Goal: Task Accomplishment & Management: Manage account settings

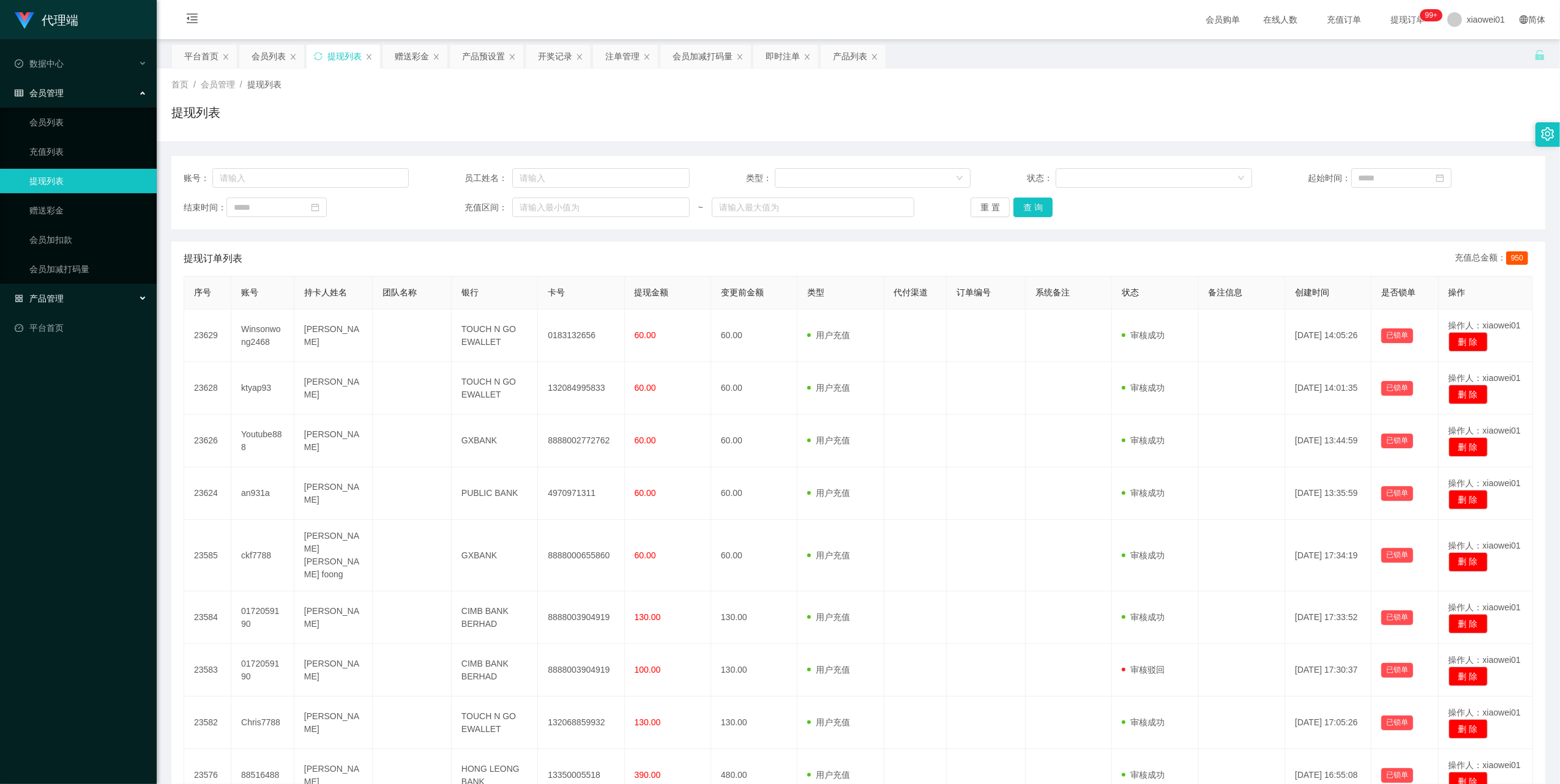
click at [67, 295] on div "产品管理" at bounding box center [78, 298] width 157 height 24
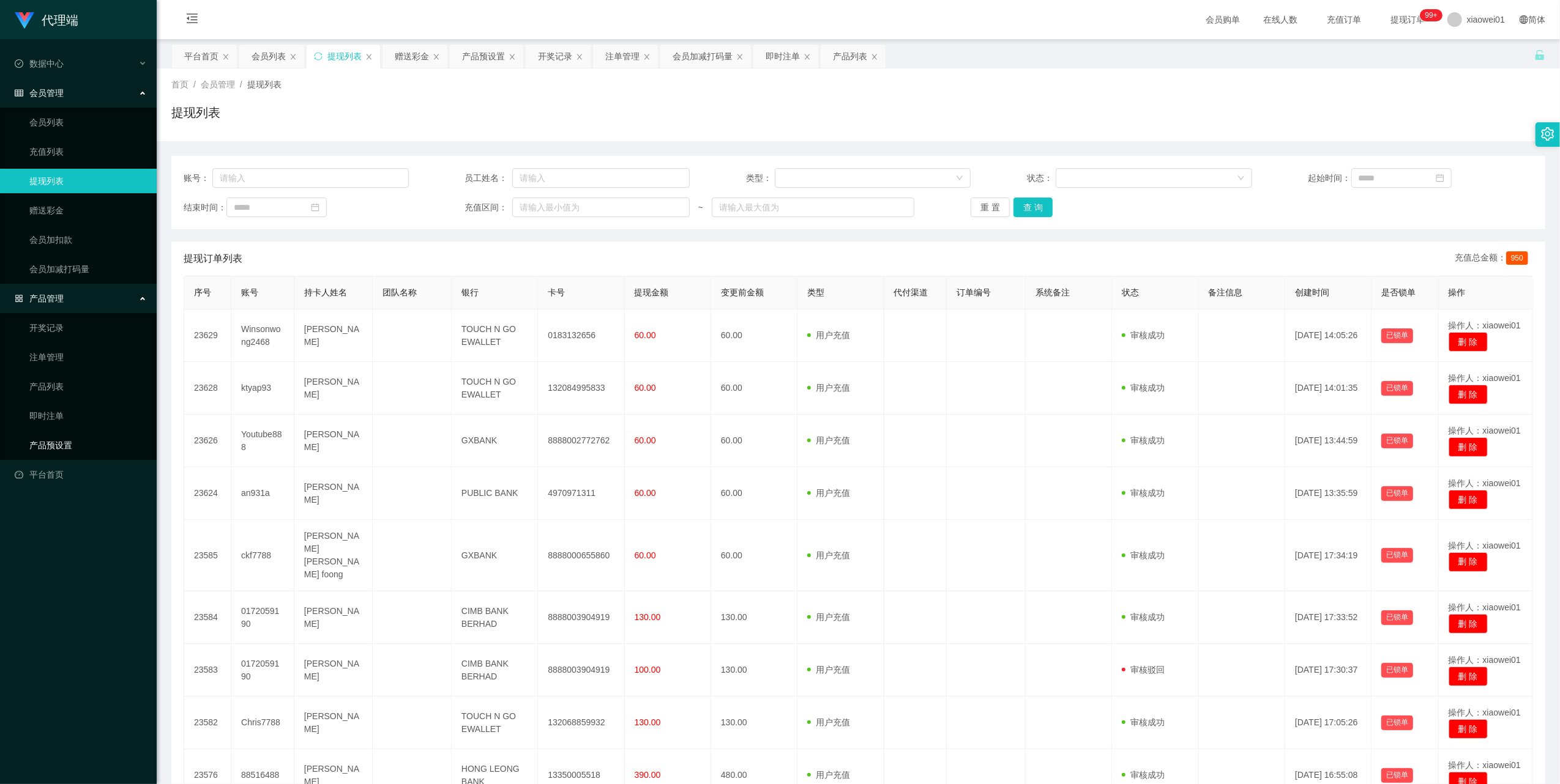
click at [64, 434] on link "产品预设置" at bounding box center [88, 445] width 118 height 24
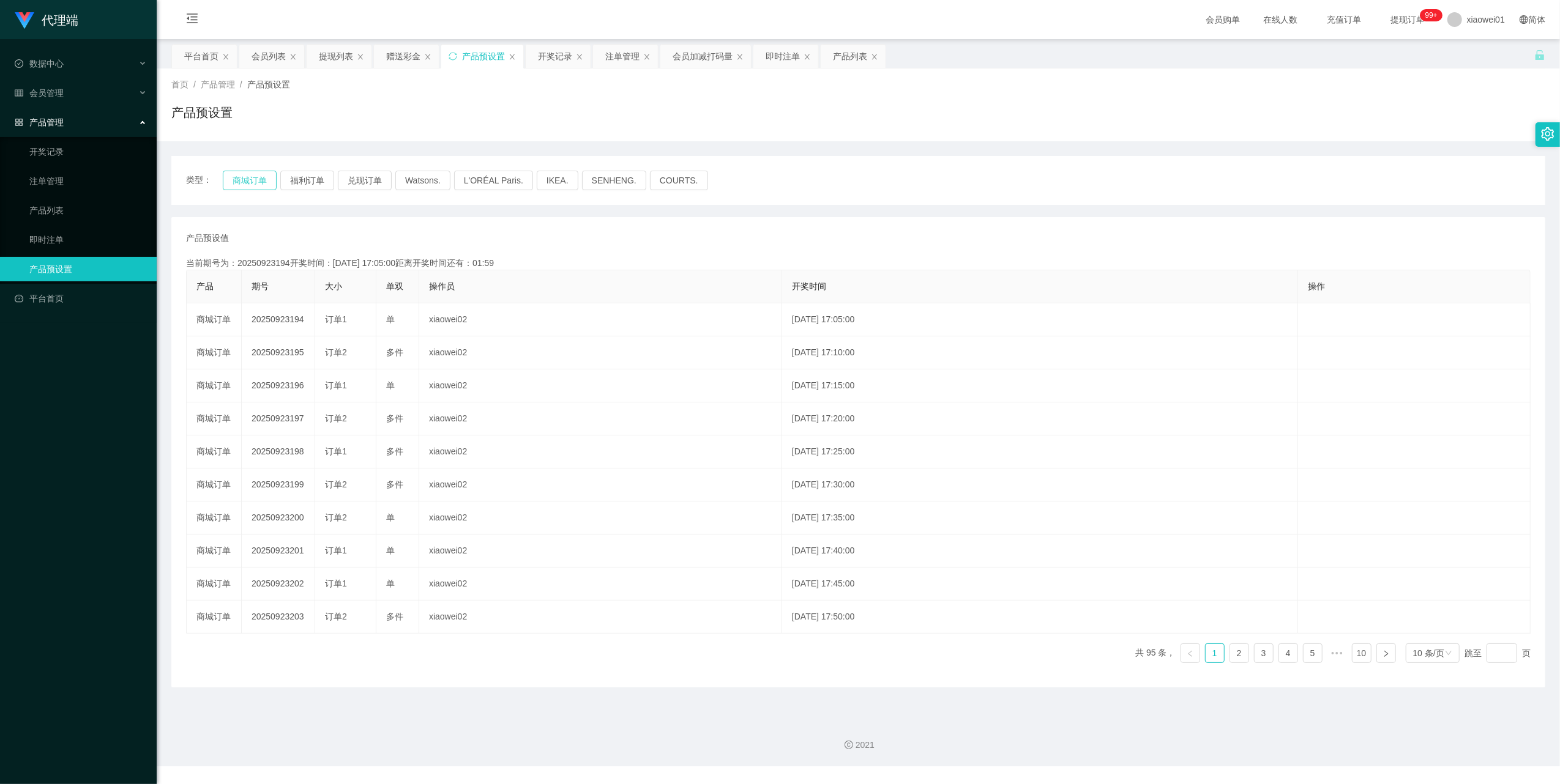
click at [262, 175] on button "商城订单" at bounding box center [250, 180] width 54 height 19
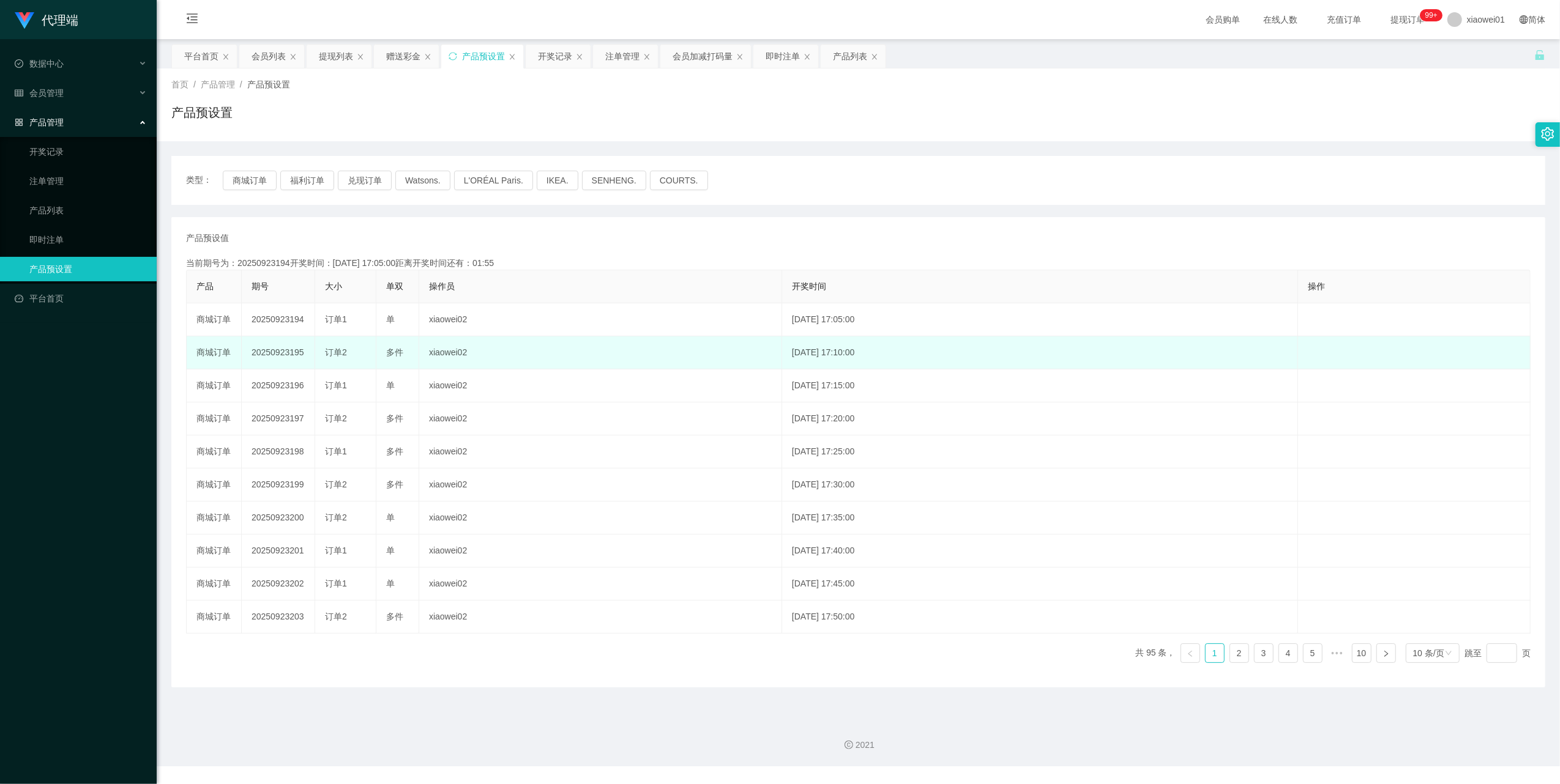
click at [272, 353] on td "20250923195" at bounding box center [278, 353] width 73 height 33
copy td "20250923195"
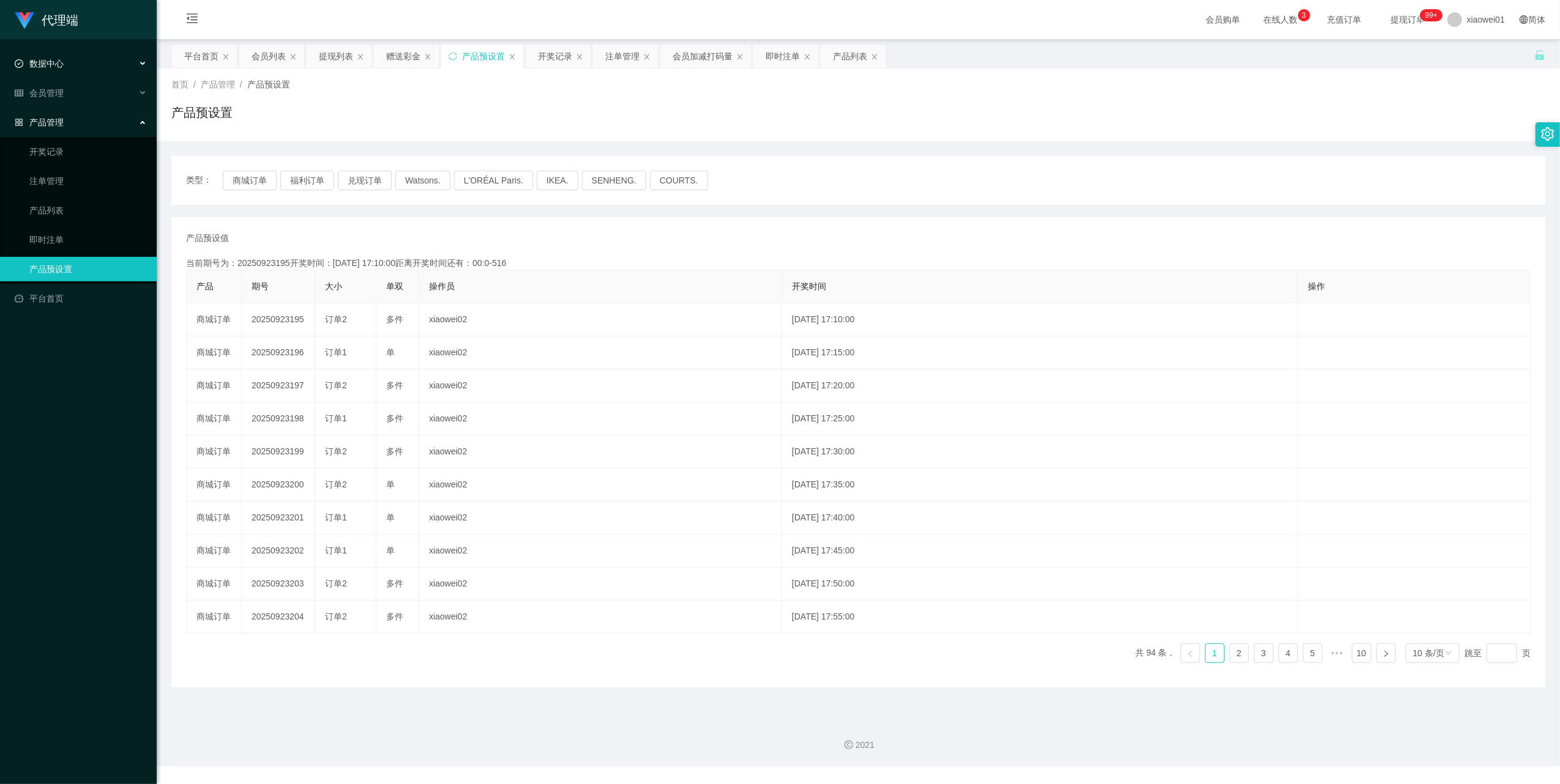
click at [55, 69] on div "数据中心" at bounding box center [78, 63] width 157 height 24
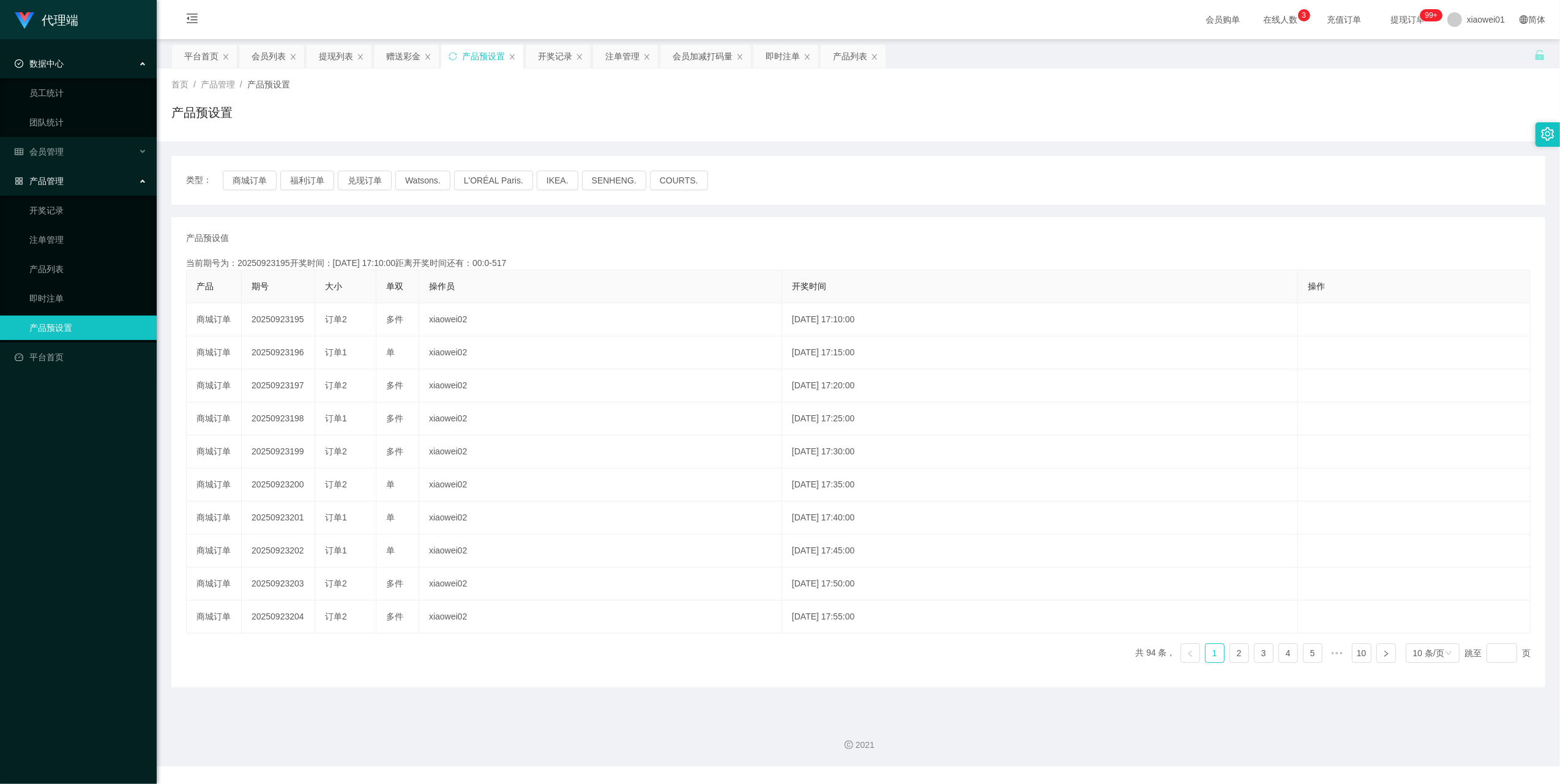
click at [54, 74] on div "数据中心" at bounding box center [78, 63] width 157 height 24
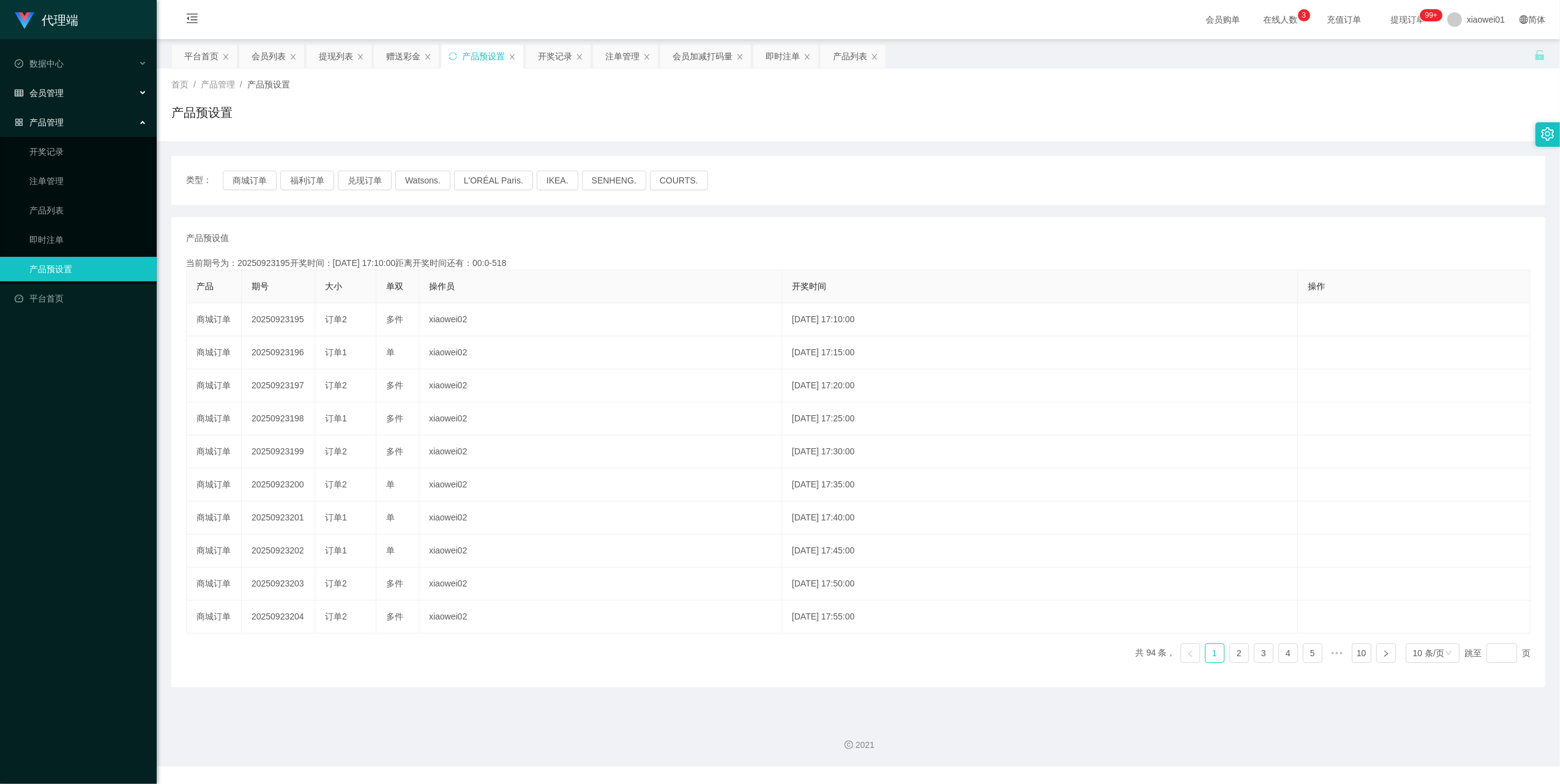
click at [54, 94] on span "会员管理" at bounding box center [39, 92] width 49 height 10
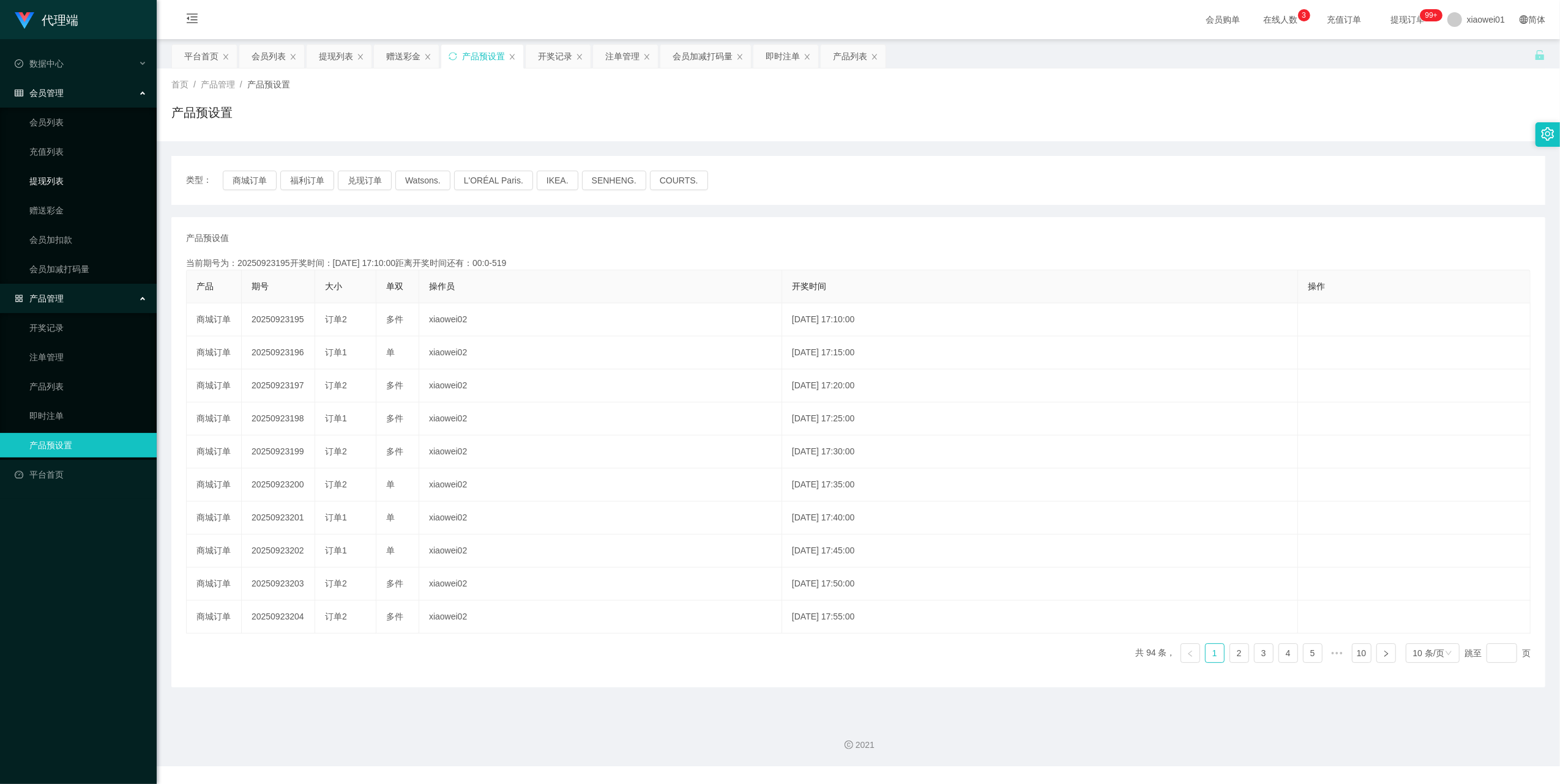
click at [66, 178] on link "提现列表" at bounding box center [88, 180] width 118 height 24
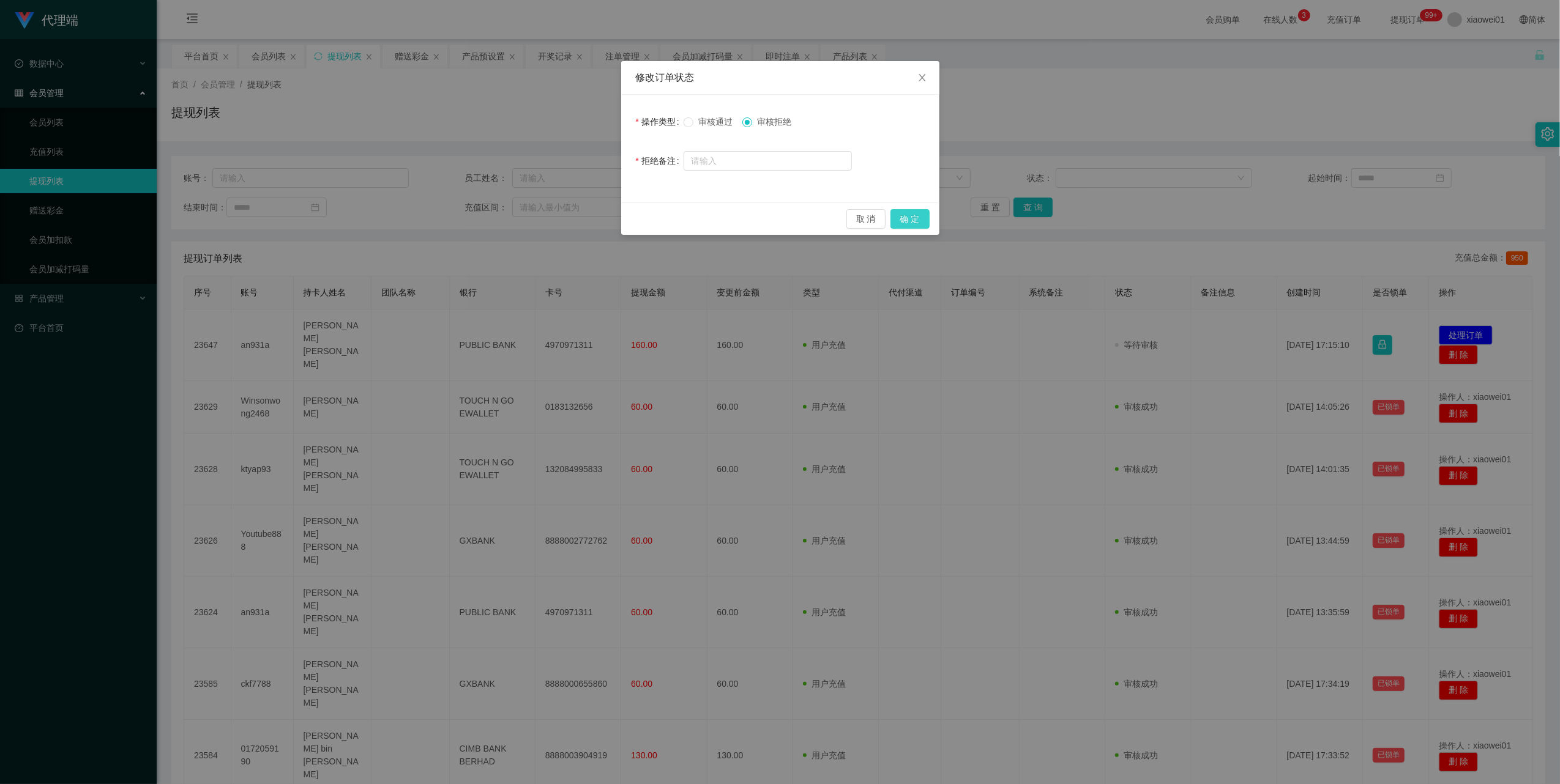
click at [901, 213] on button "确 定" at bounding box center [910, 219] width 40 height 19
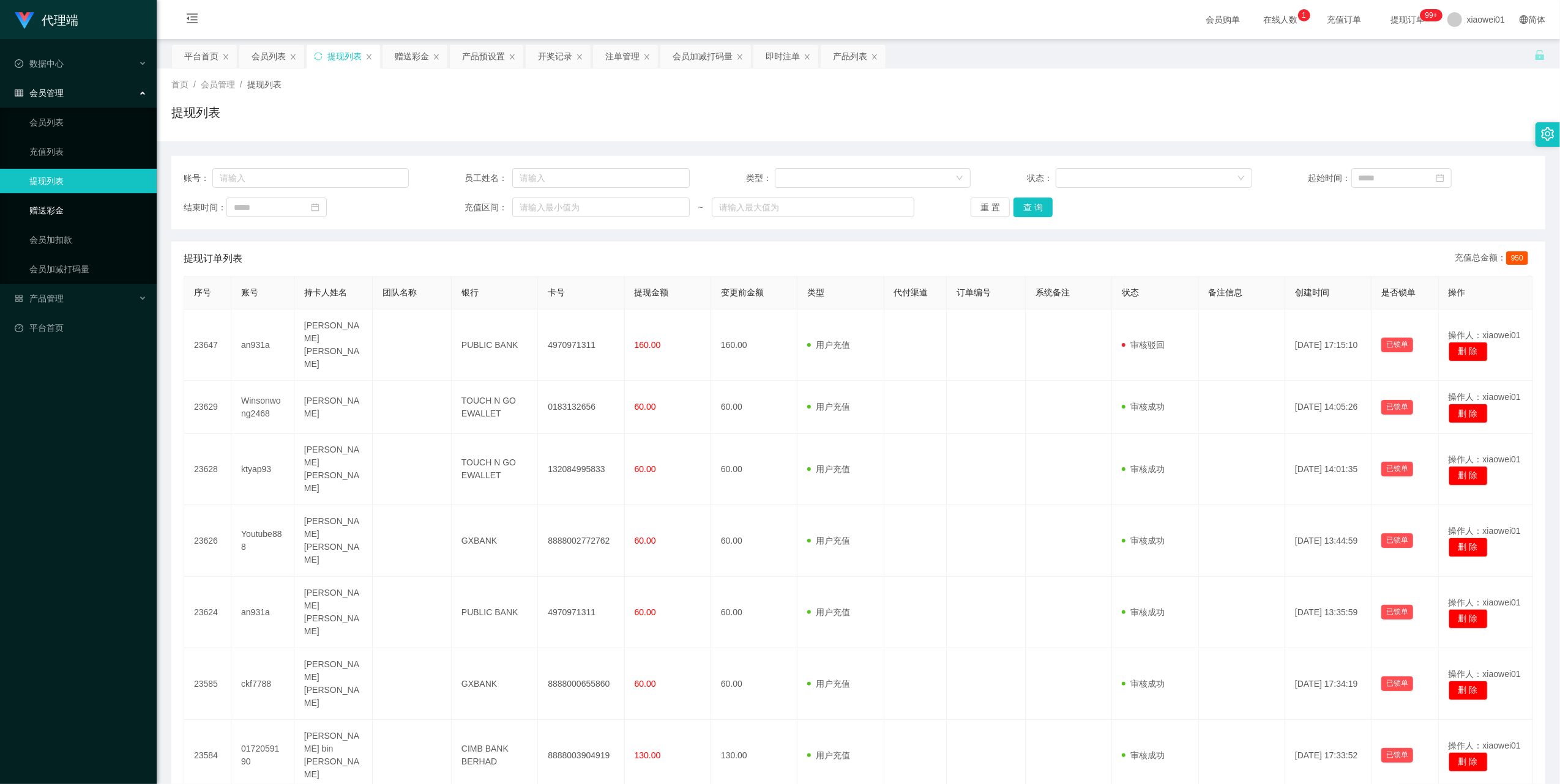
click at [74, 200] on link "赠送彩金" at bounding box center [88, 210] width 118 height 24
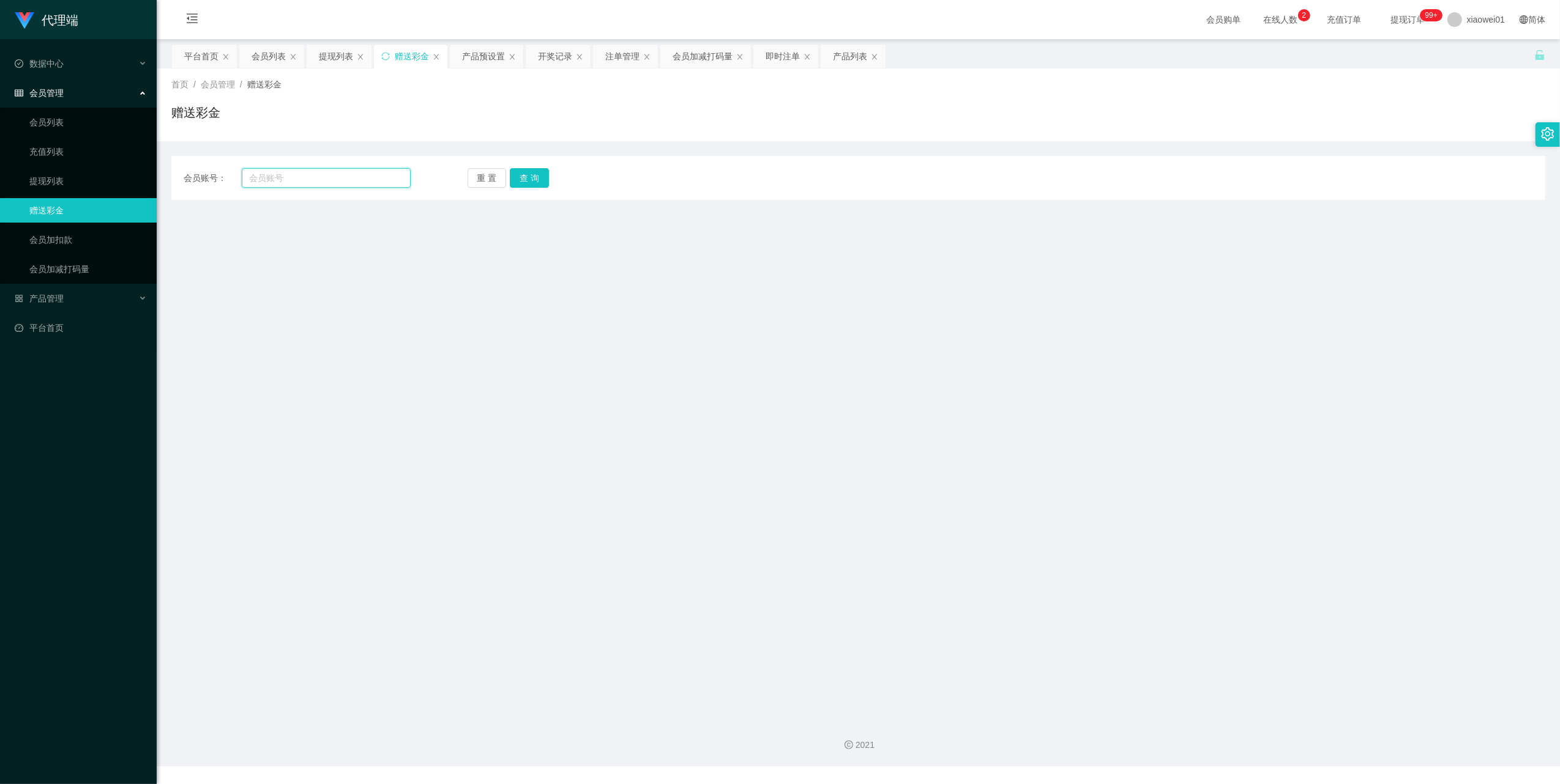
drag, startPoint x: 308, startPoint y: 180, endPoint x: 321, endPoint y: 181, distance: 13.0
click at [308, 180] on input "text" at bounding box center [326, 178] width 169 height 19
paste input "an931a"
type input "an931a"
click at [511, 175] on button "查 询" at bounding box center [529, 178] width 40 height 19
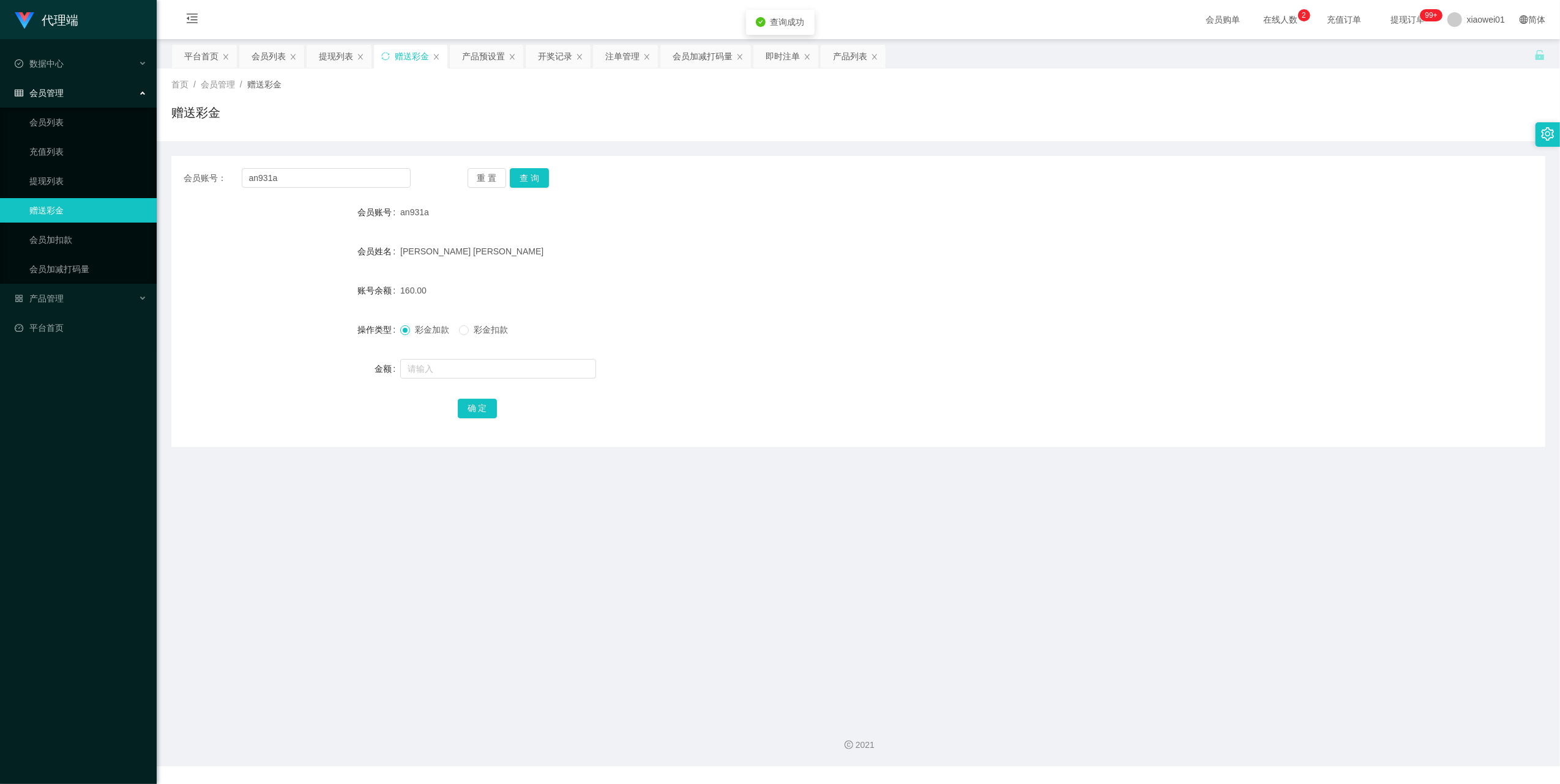
click at [471, 329] on span "彩金扣款" at bounding box center [490, 329] width 44 height 10
click at [459, 363] on input "text" at bounding box center [497, 369] width 196 height 19
type input "30"
drag, startPoint x: 463, startPoint y: 406, endPoint x: 503, endPoint y: 398, distance: 40.8
click at [463, 406] on button "确 定" at bounding box center [477, 408] width 40 height 19
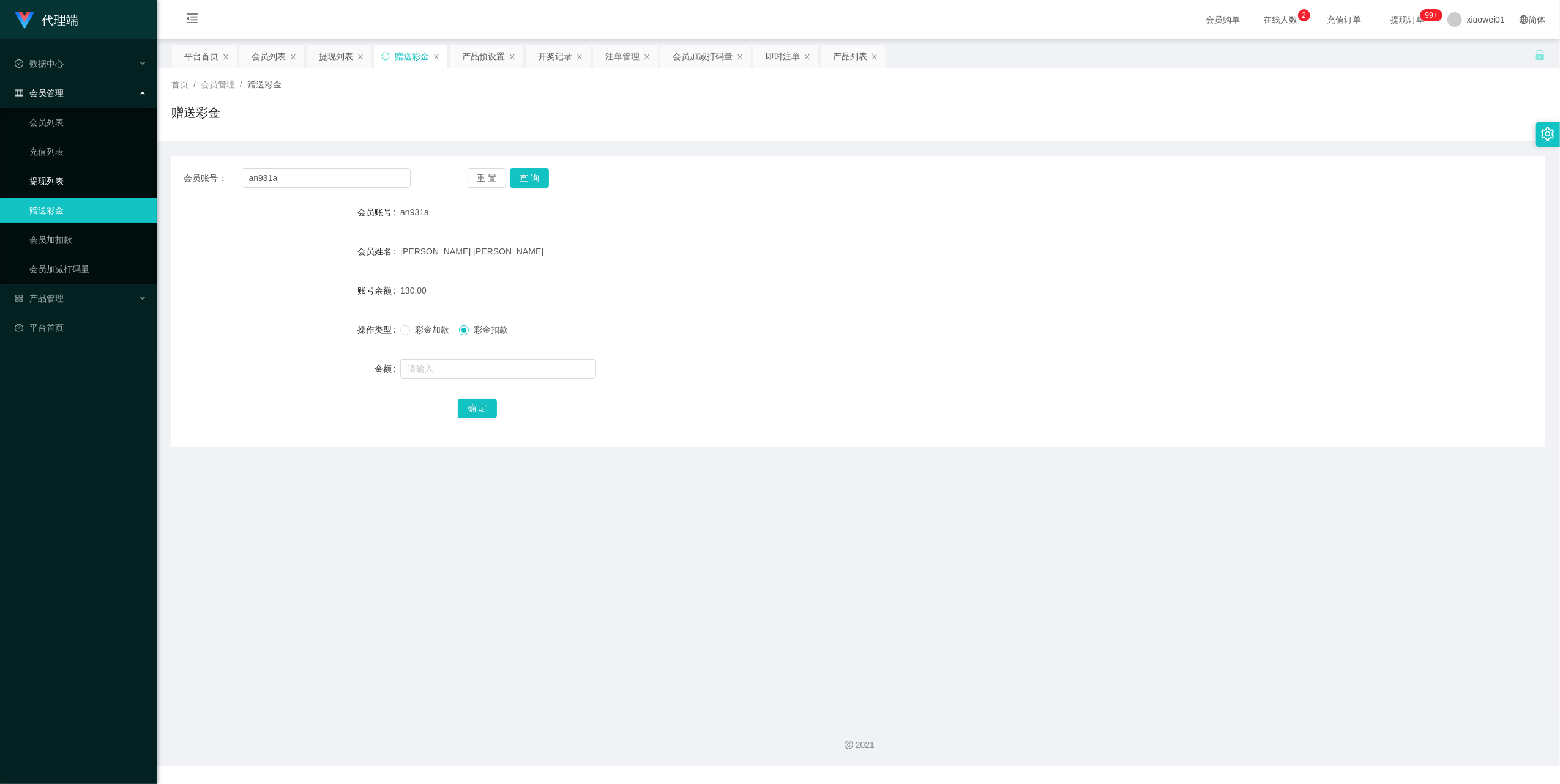
click at [47, 173] on link "提现列表" at bounding box center [88, 180] width 118 height 24
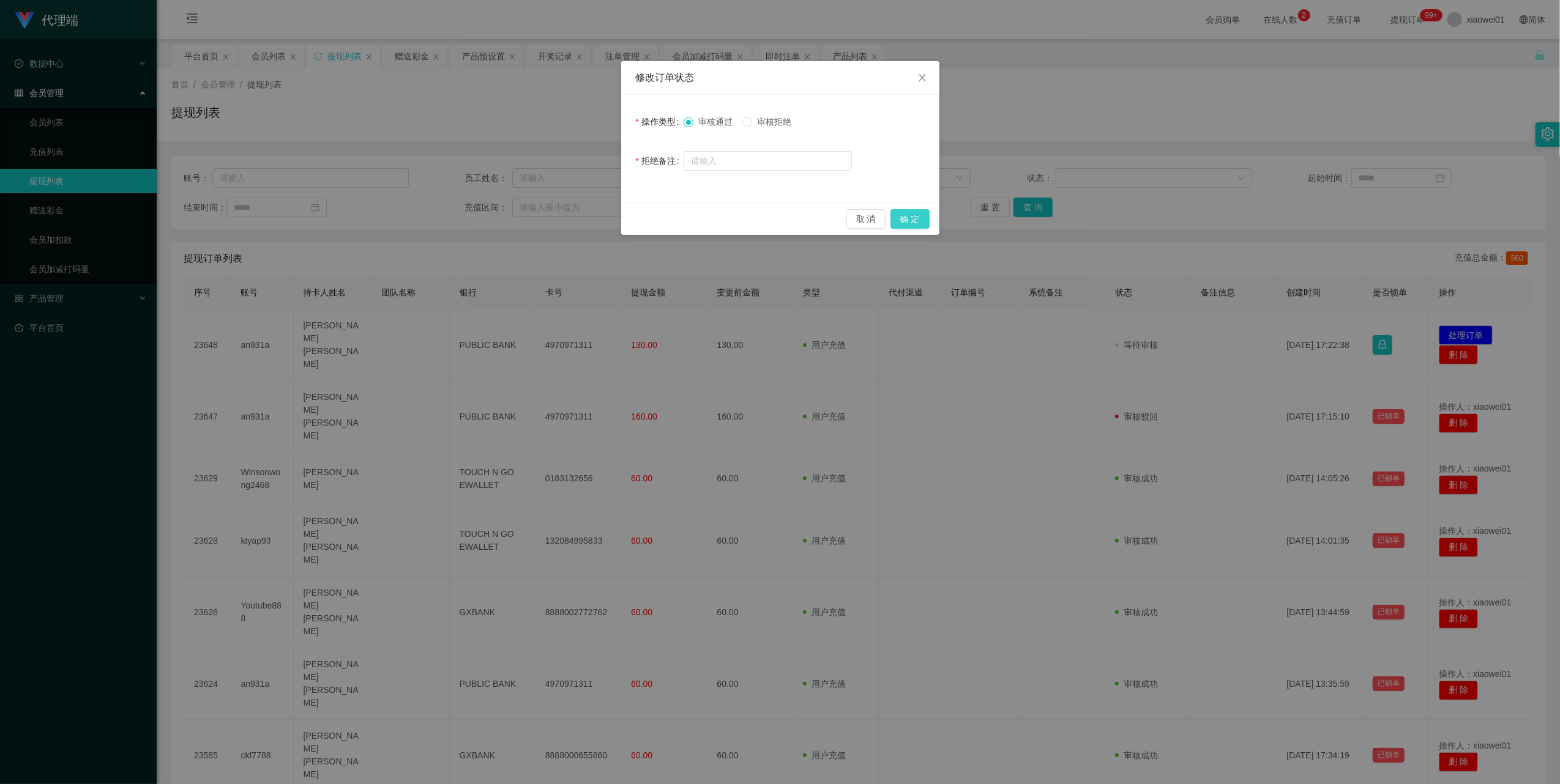
click at [907, 216] on button "确 定" at bounding box center [910, 219] width 40 height 19
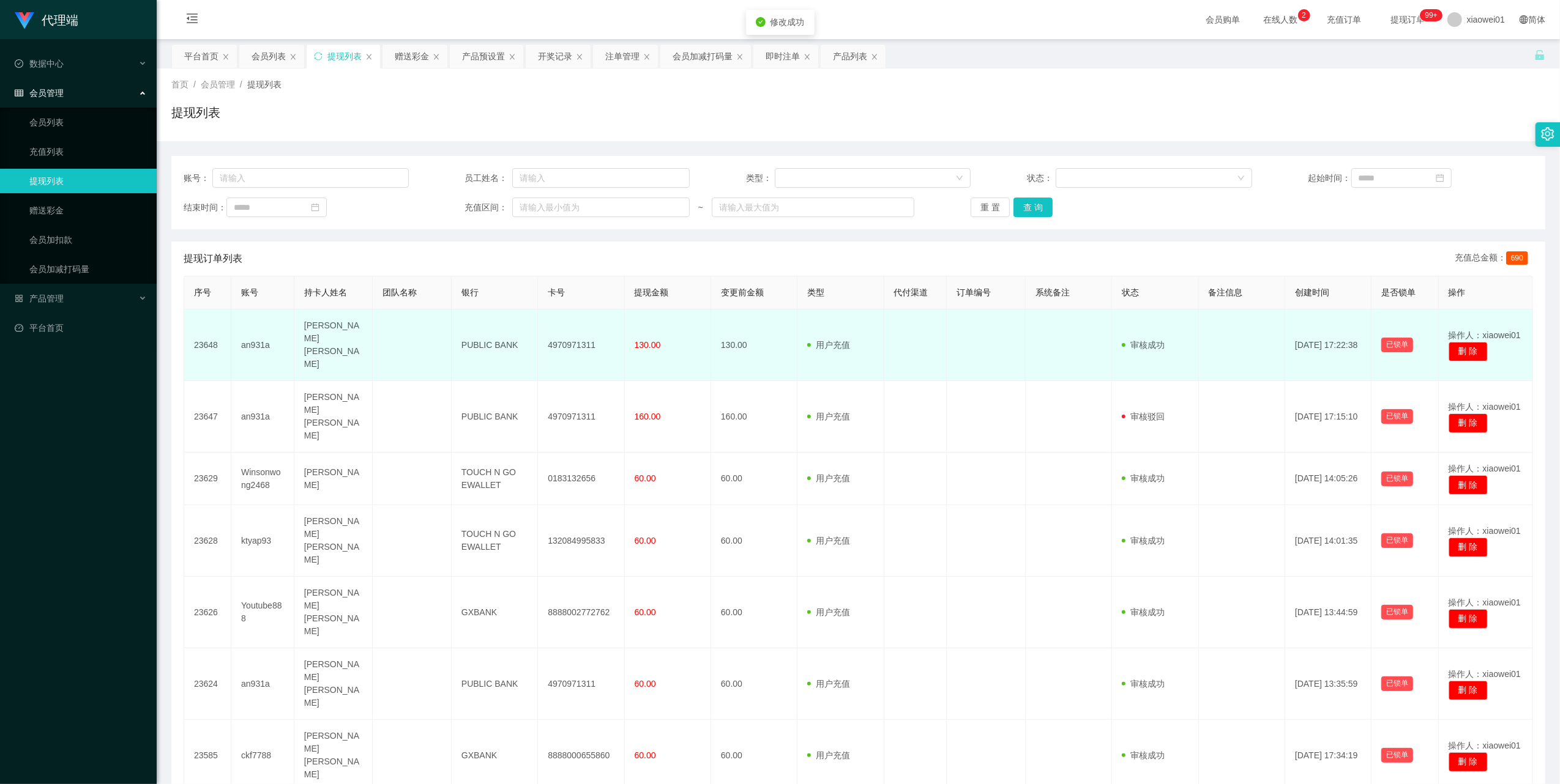
click at [561, 338] on td "4970971311" at bounding box center [581, 345] width 87 height 71
copy td "4970971311"
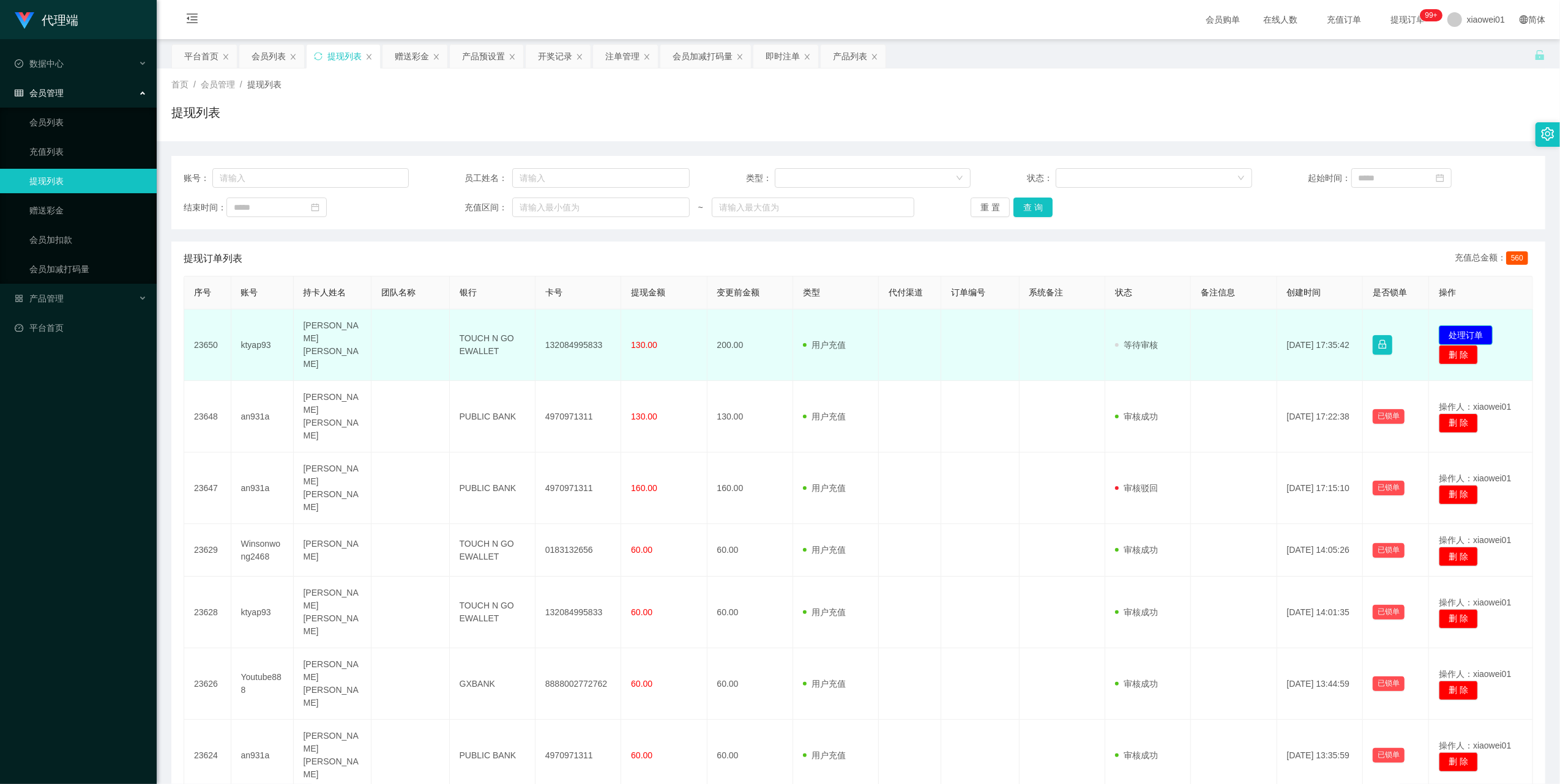
click at [1440, 333] on button "处理订单" at bounding box center [1466, 335] width 54 height 19
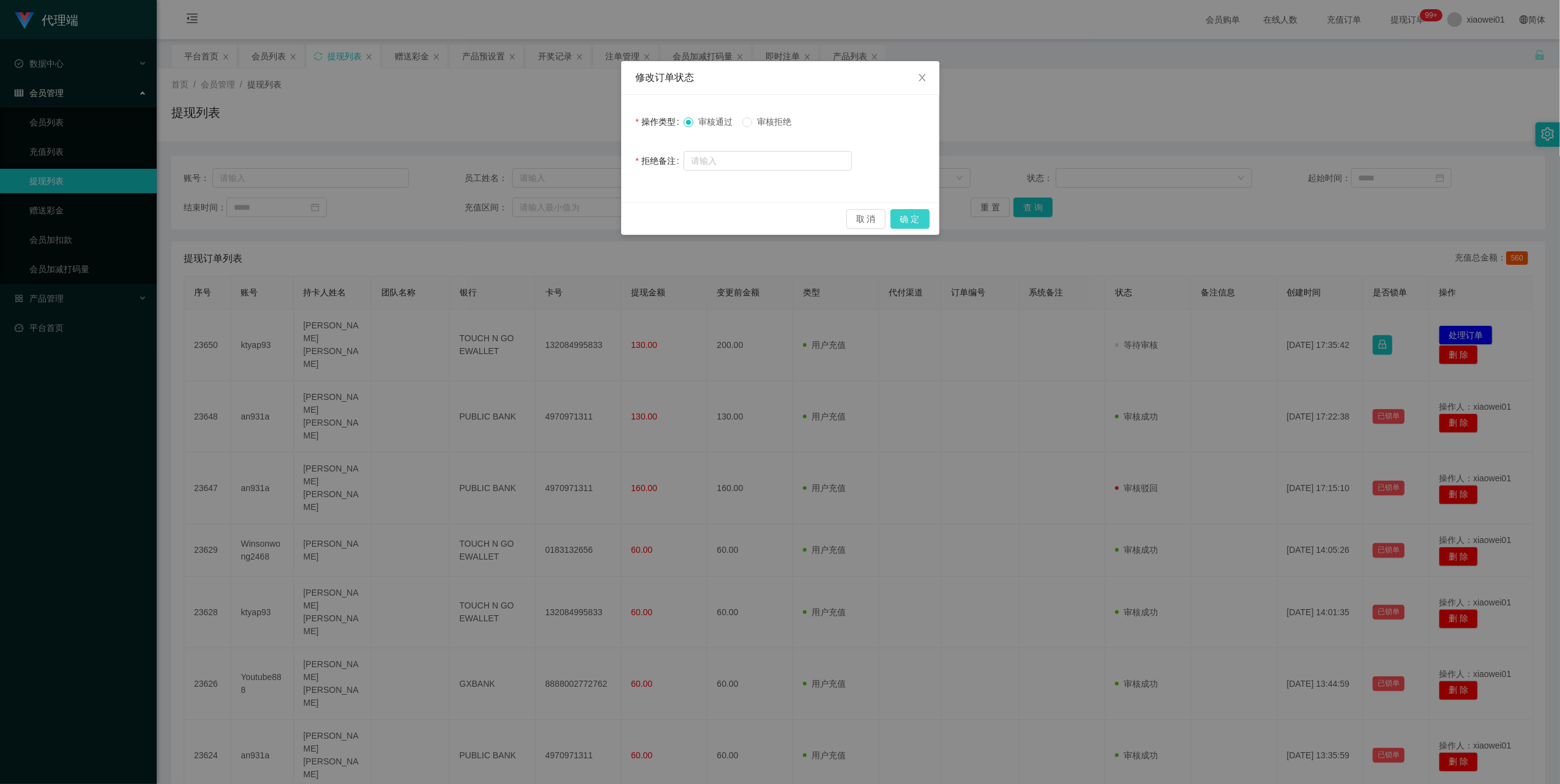
click at [916, 219] on button "确 定" at bounding box center [910, 219] width 40 height 19
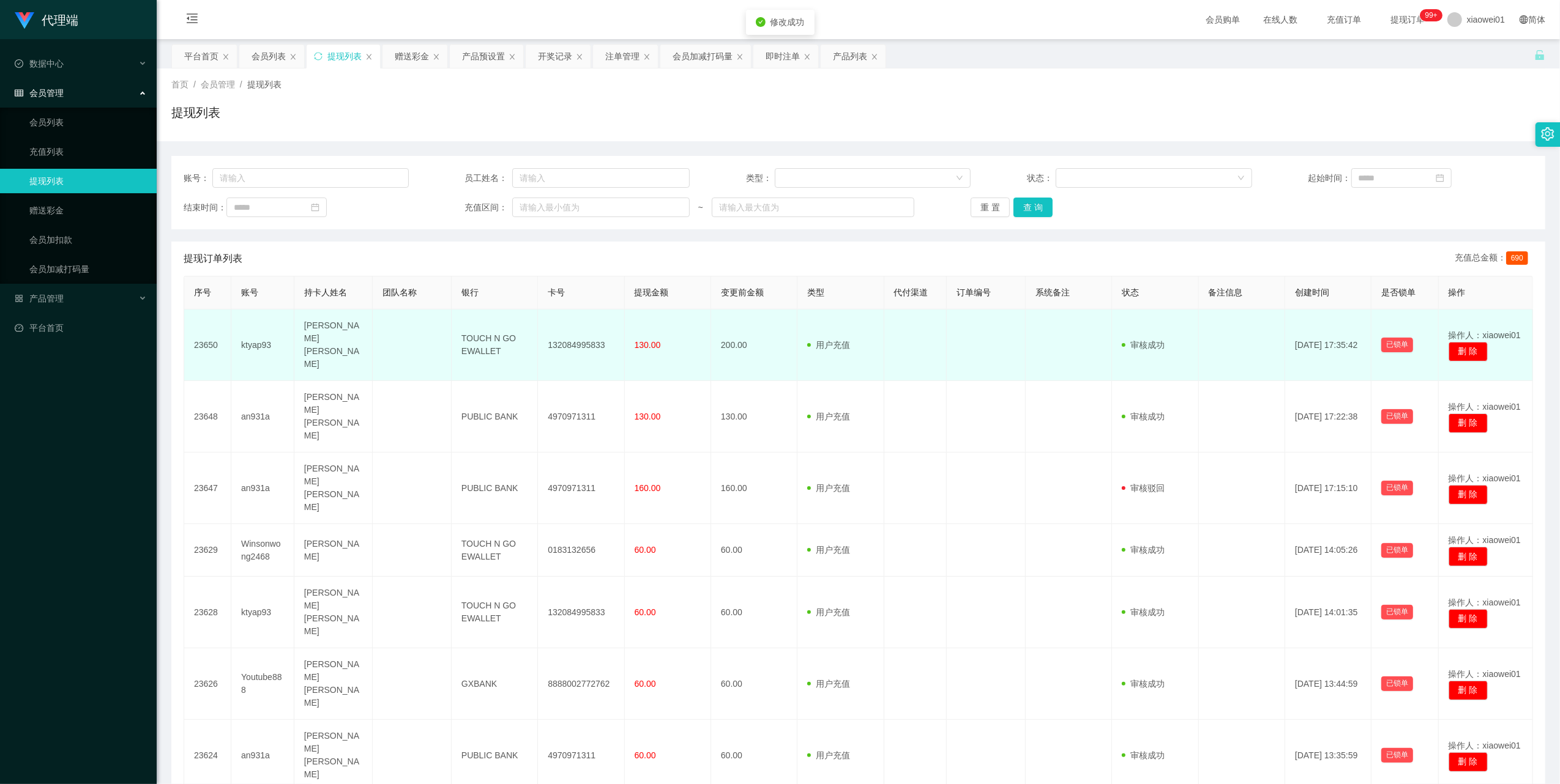
click at [581, 336] on td "132084995833" at bounding box center [581, 345] width 87 height 71
copy td "132084995833"
